Goal: Task Accomplishment & Management: Complete application form

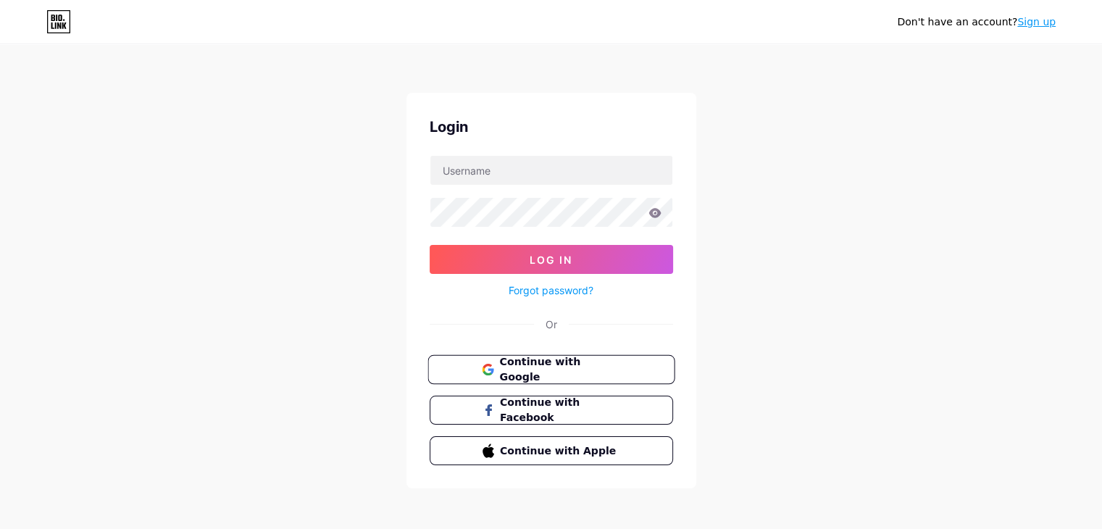
click at [580, 369] on span "Continue with Google" at bounding box center [559, 369] width 121 height 31
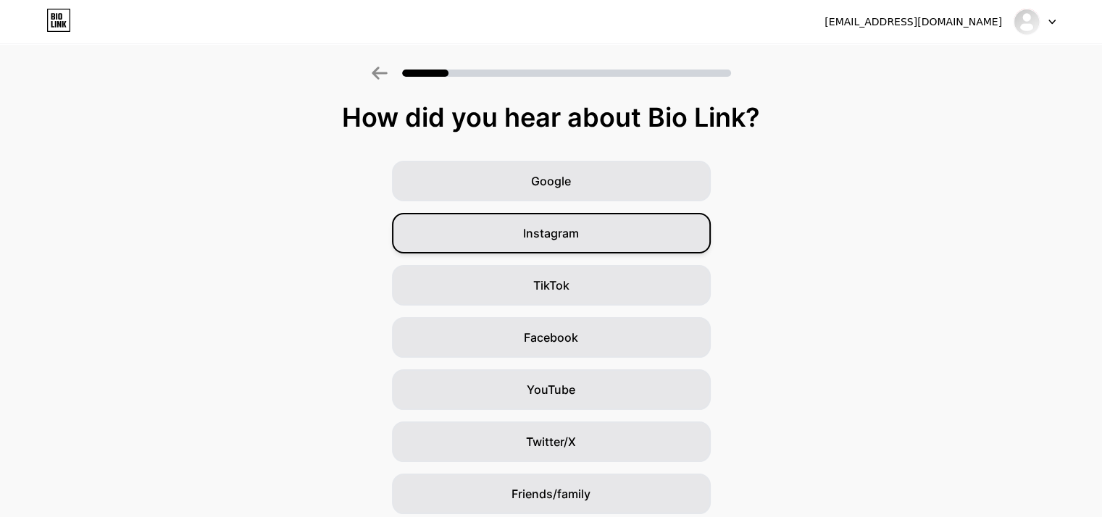
click at [619, 236] on div "Instagram" at bounding box center [551, 233] width 319 height 41
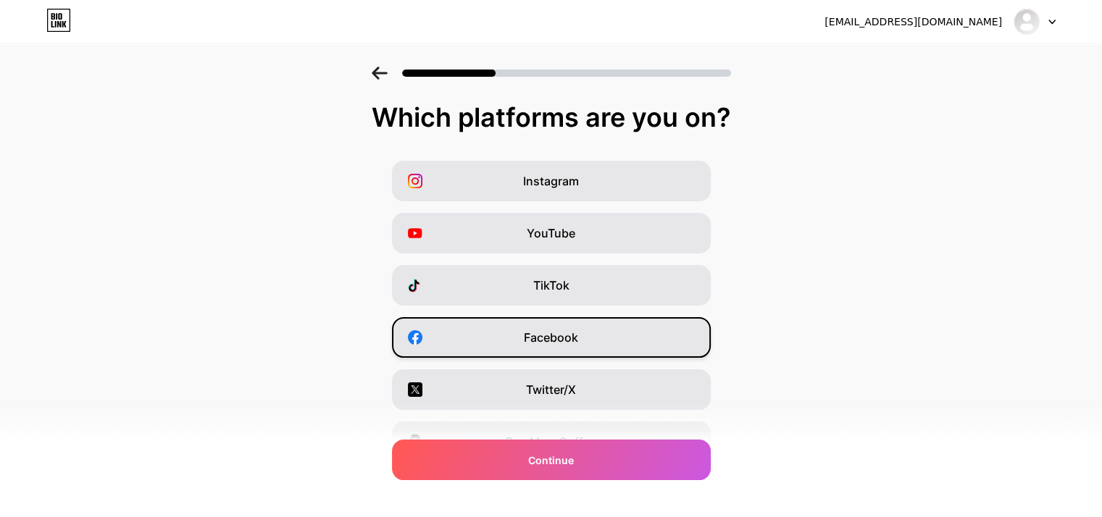
click at [578, 332] on span "Facebook" at bounding box center [551, 337] width 54 height 17
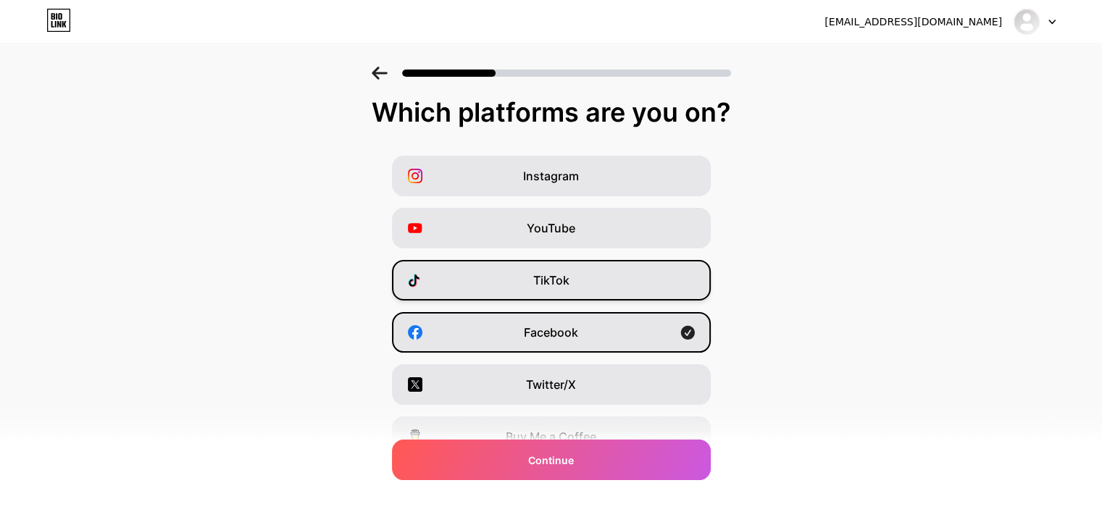
scroll to position [8, 0]
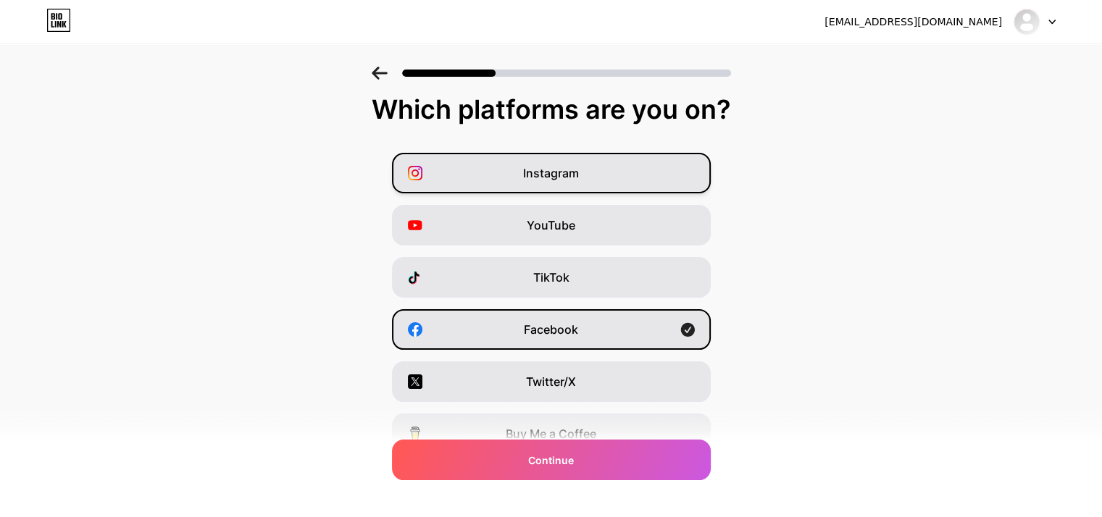
click at [610, 178] on div "Instagram" at bounding box center [551, 173] width 319 height 41
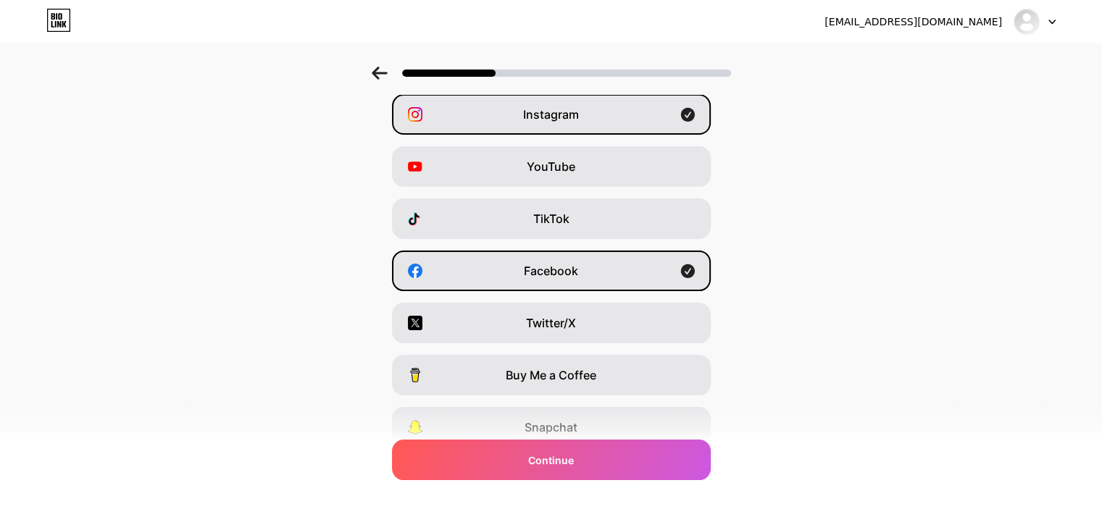
scroll to position [66, 0]
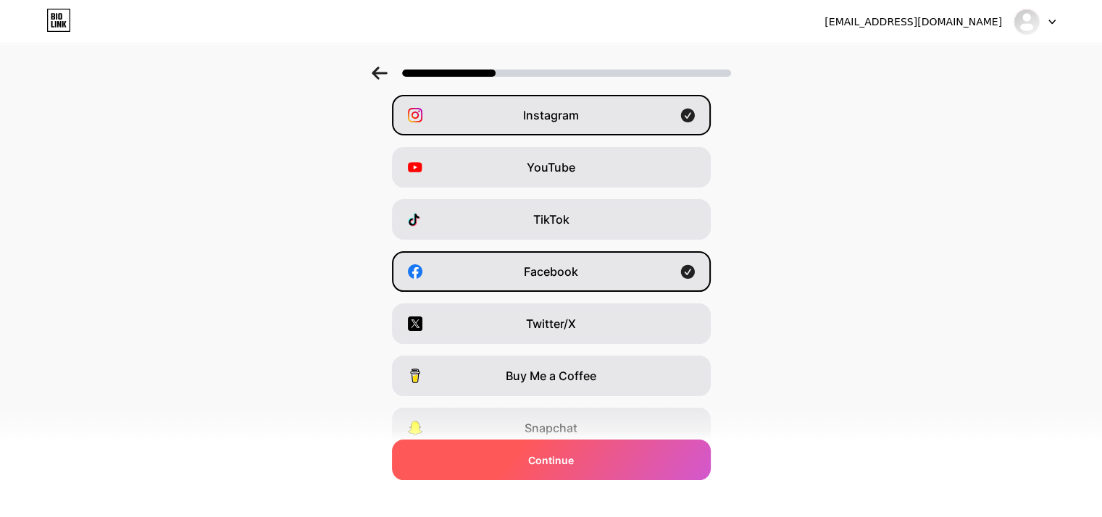
click at [617, 462] on div "Continue" at bounding box center [551, 460] width 319 height 41
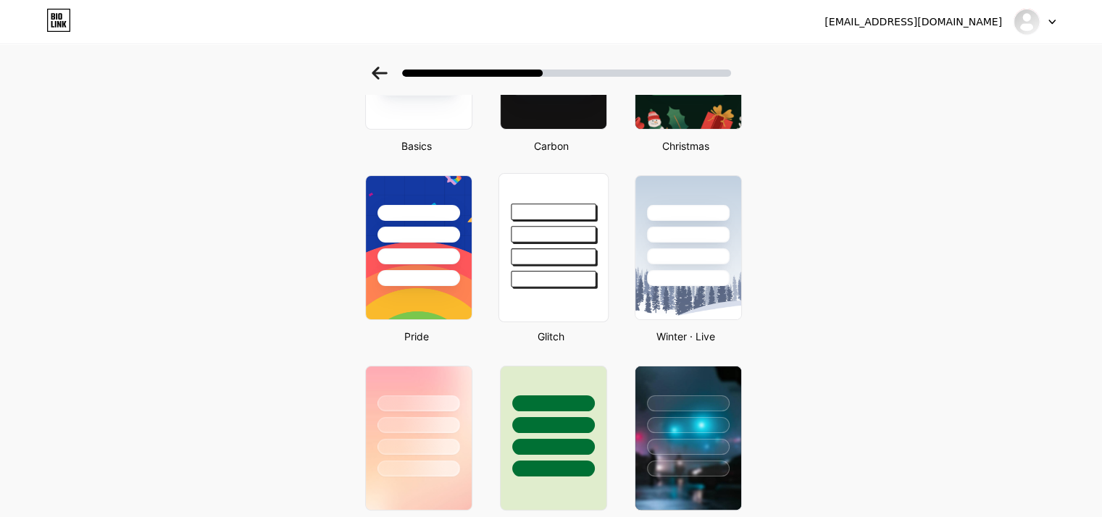
scroll to position [0, 0]
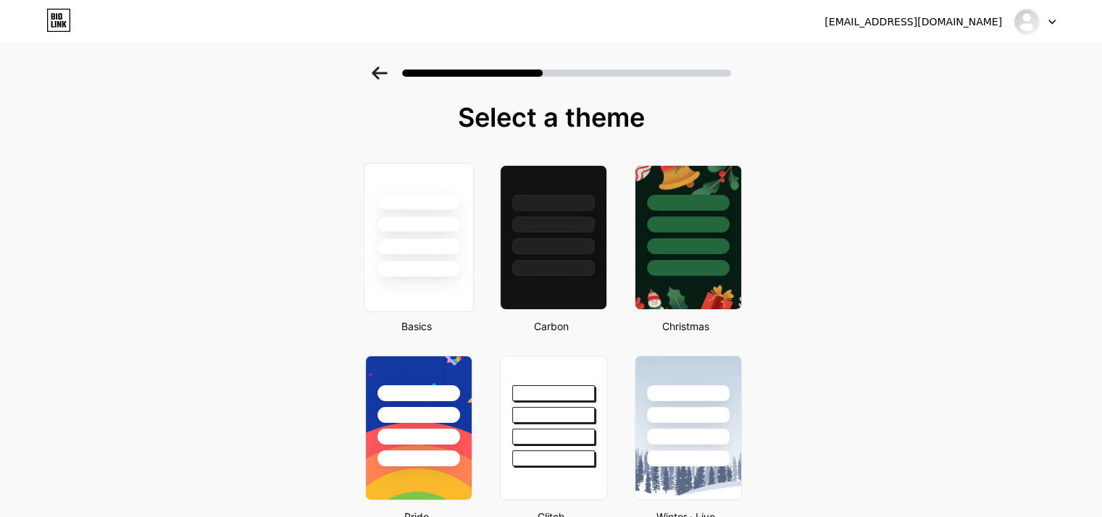
click at [458, 244] on div at bounding box center [418, 246] width 85 height 17
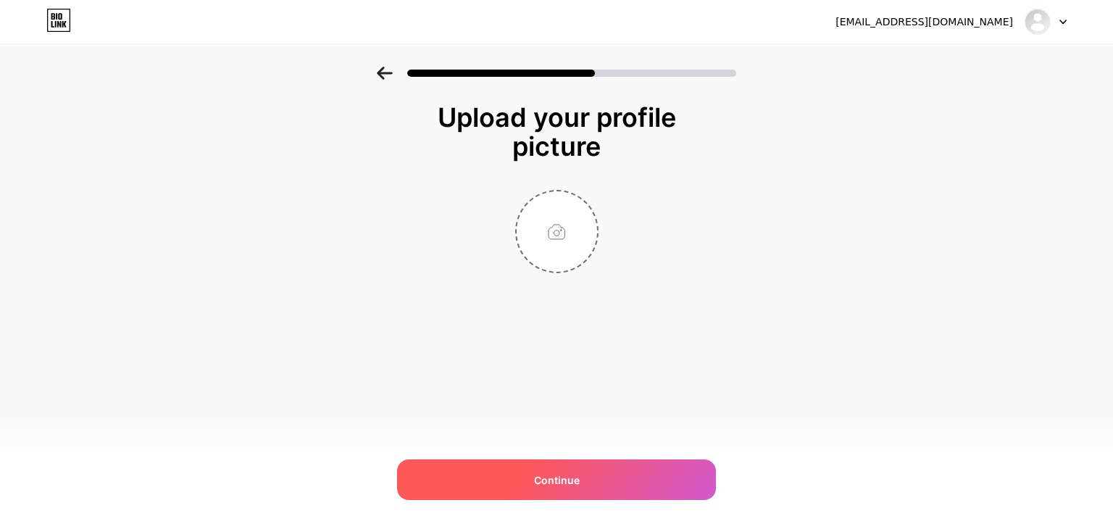
click at [588, 474] on div "Continue" at bounding box center [556, 479] width 319 height 41
click at [580, 476] on div "Continue" at bounding box center [556, 479] width 319 height 41
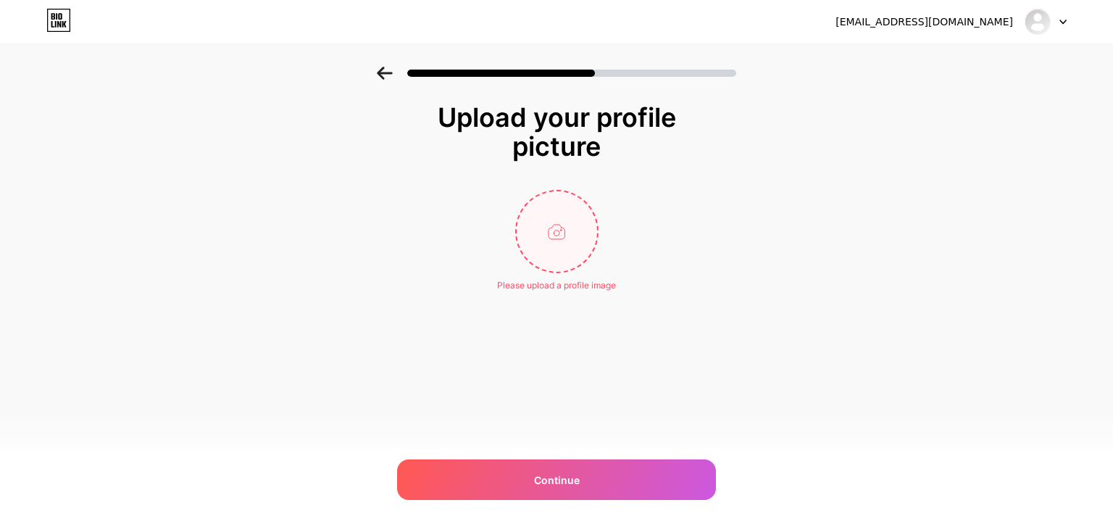
click at [568, 266] on input "file" at bounding box center [557, 231] width 80 height 80
type input "C:\fakepath\WhatsApp Image [DATE] 10.14.18 PM.jpeg"
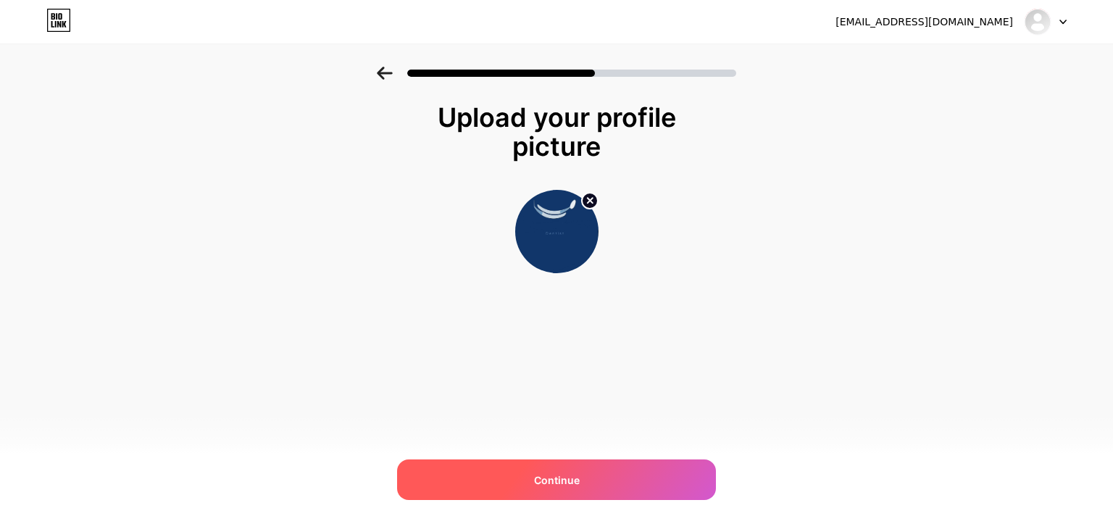
click at [601, 491] on div "Continue" at bounding box center [556, 479] width 319 height 41
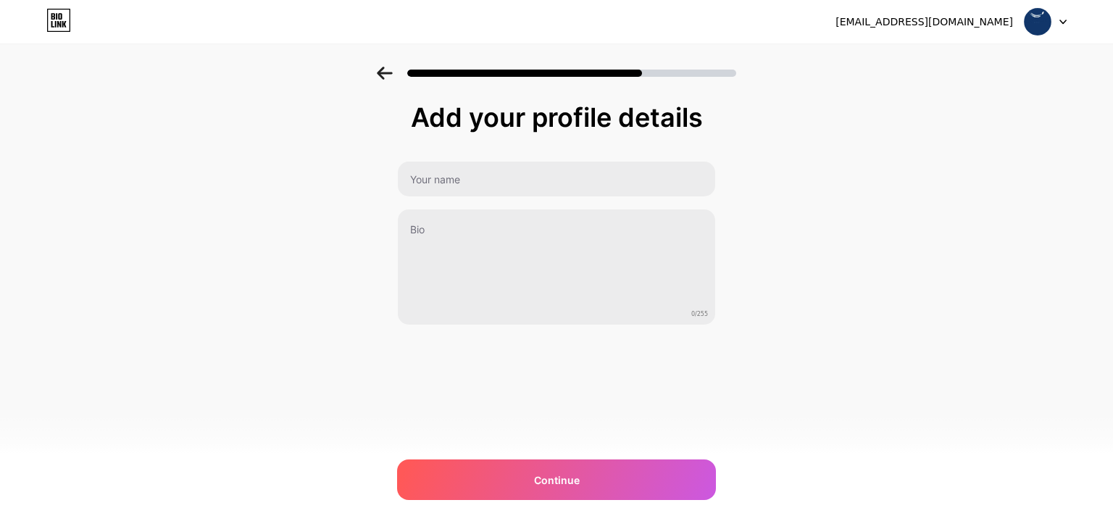
click at [601, 491] on div "Continue" at bounding box center [556, 479] width 319 height 41
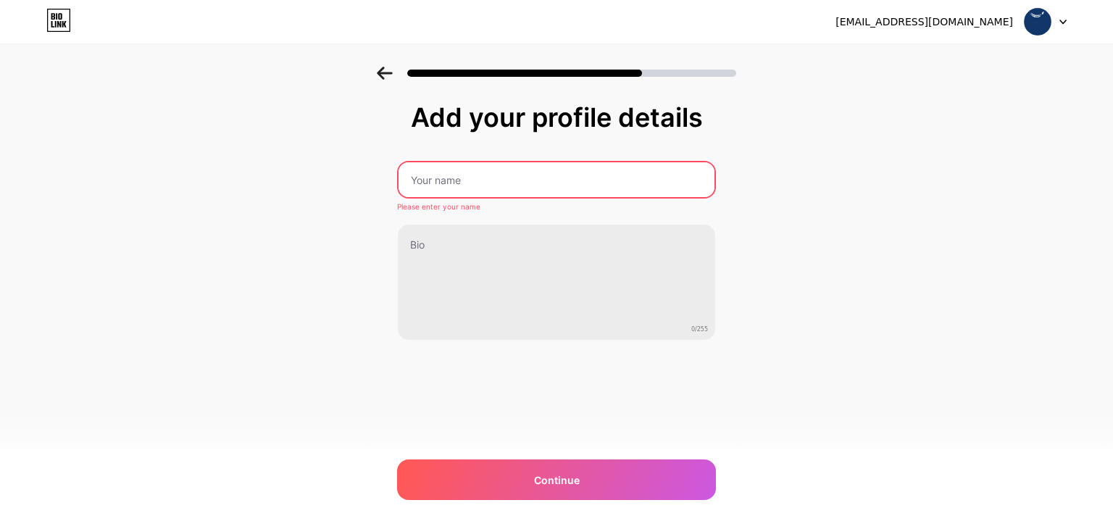
click at [503, 171] on input "text" at bounding box center [557, 179] width 316 height 35
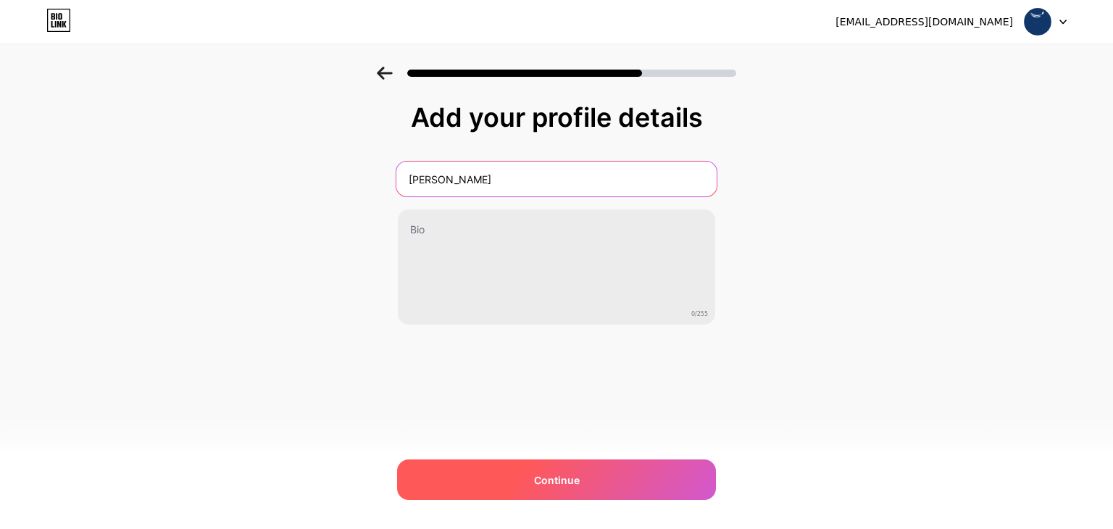
type input "[PERSON_NAME]"
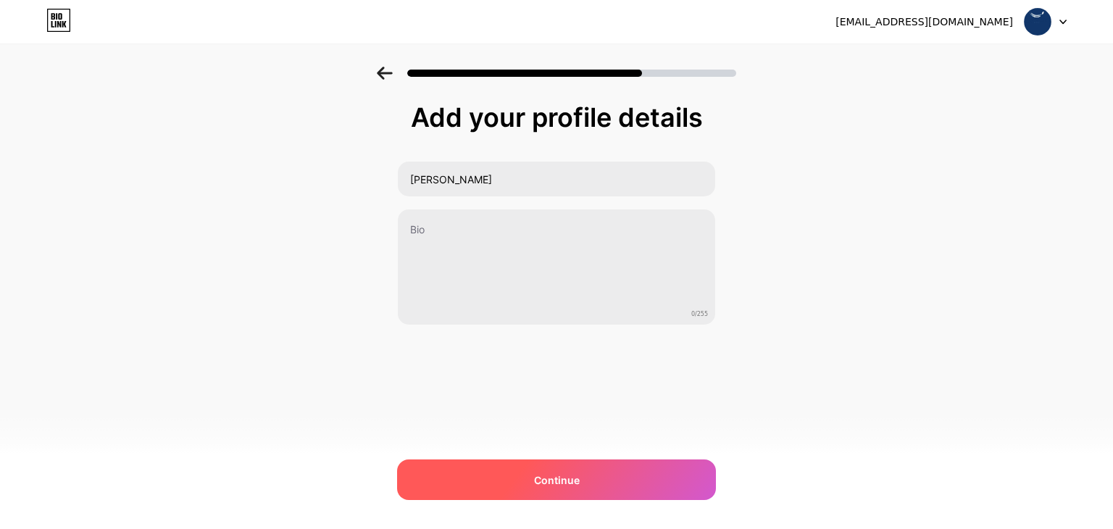
click at [489, 470] on div "Continue" at bounding box center [556, 479] width 319 height 41
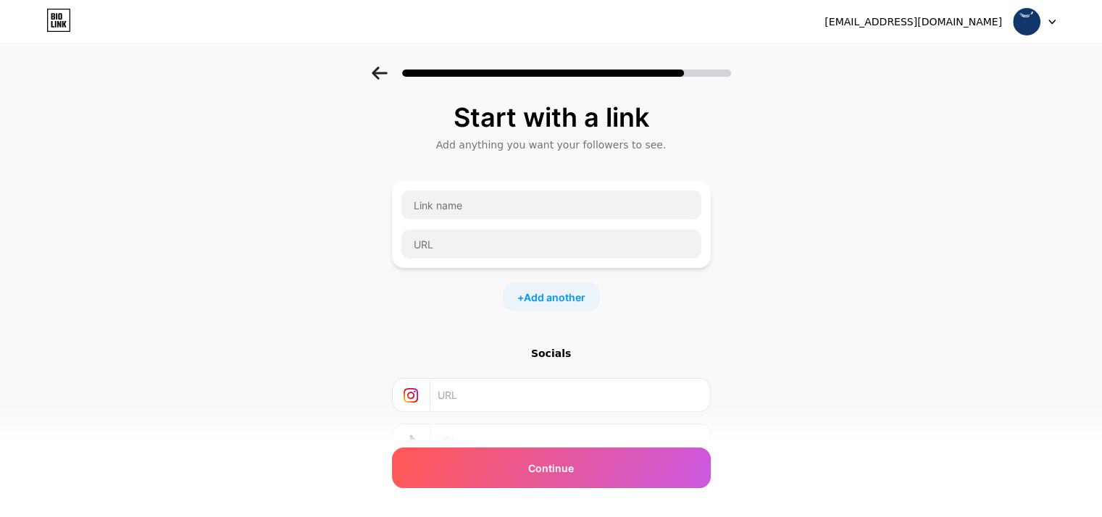
scroll to position [114, 0]
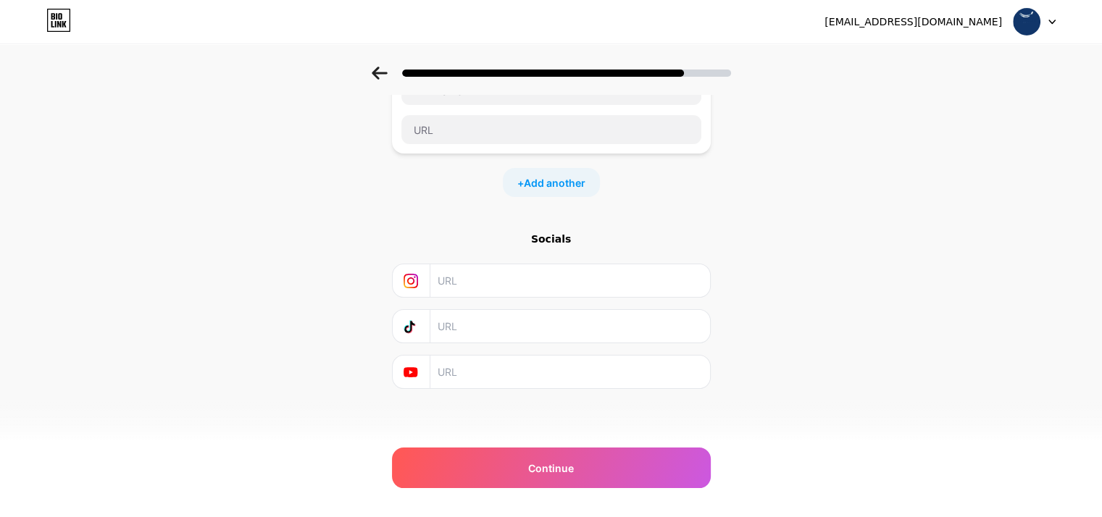
click at [559, 191] on div "+ Add another" at bounding box center [551, 182] width 97 height 29
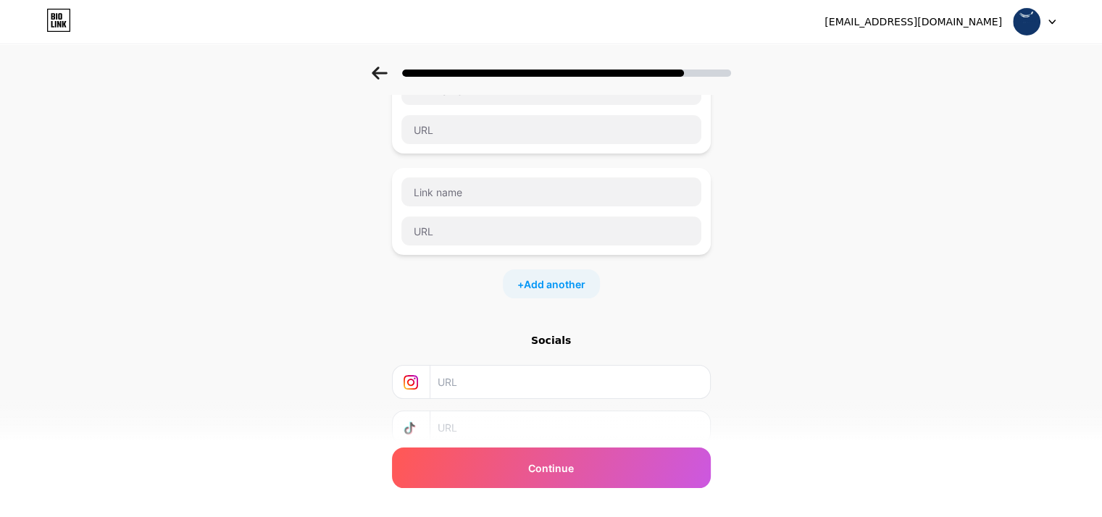
scroll to position [0, 0]
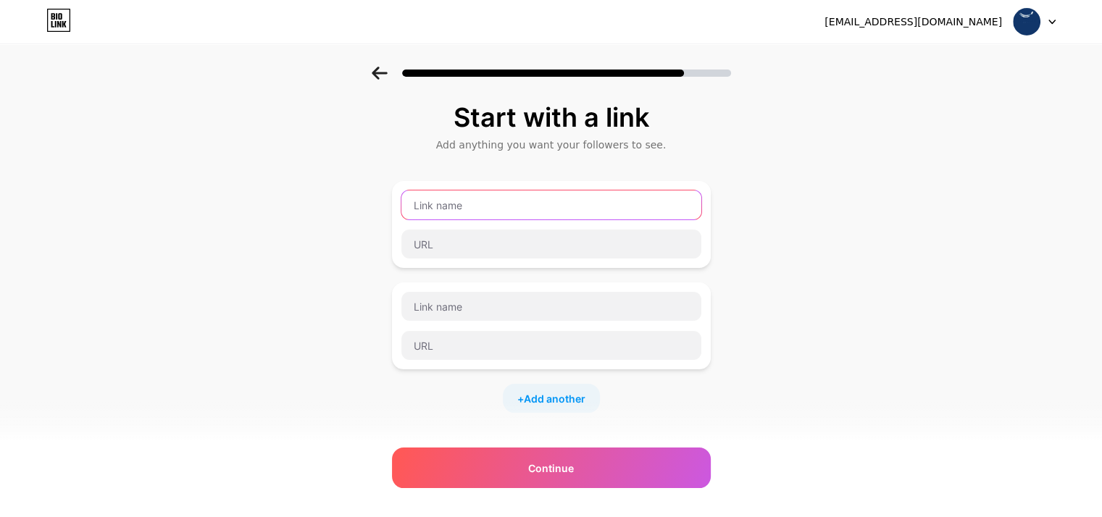
click at [565, 193] on input "text" at bounding box center [551, 205] width 300 height 29
type input "W"
